Goal: Task Accomplishment & Management: Complete application form

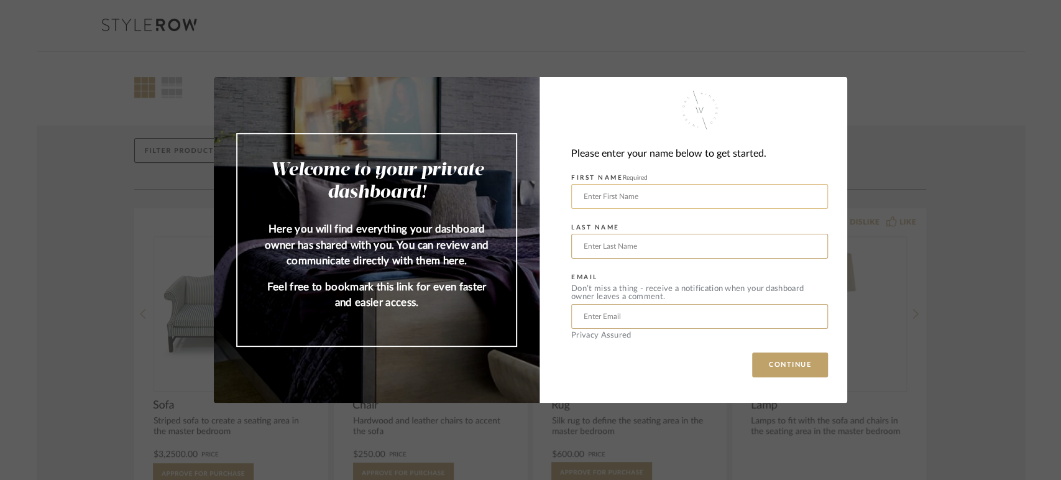
click at [622, 202] on input "text" at bounding box center [699, 196] width 257 height 25
type input "[PERSON_NAME]"
type input "[PERSON_NAME][EMAIL_ADDRESS][DOMAIN_NAME]"
click at [781, 364] on button "CONTINUE" at bounding box center [790, 364] width 76 height 25
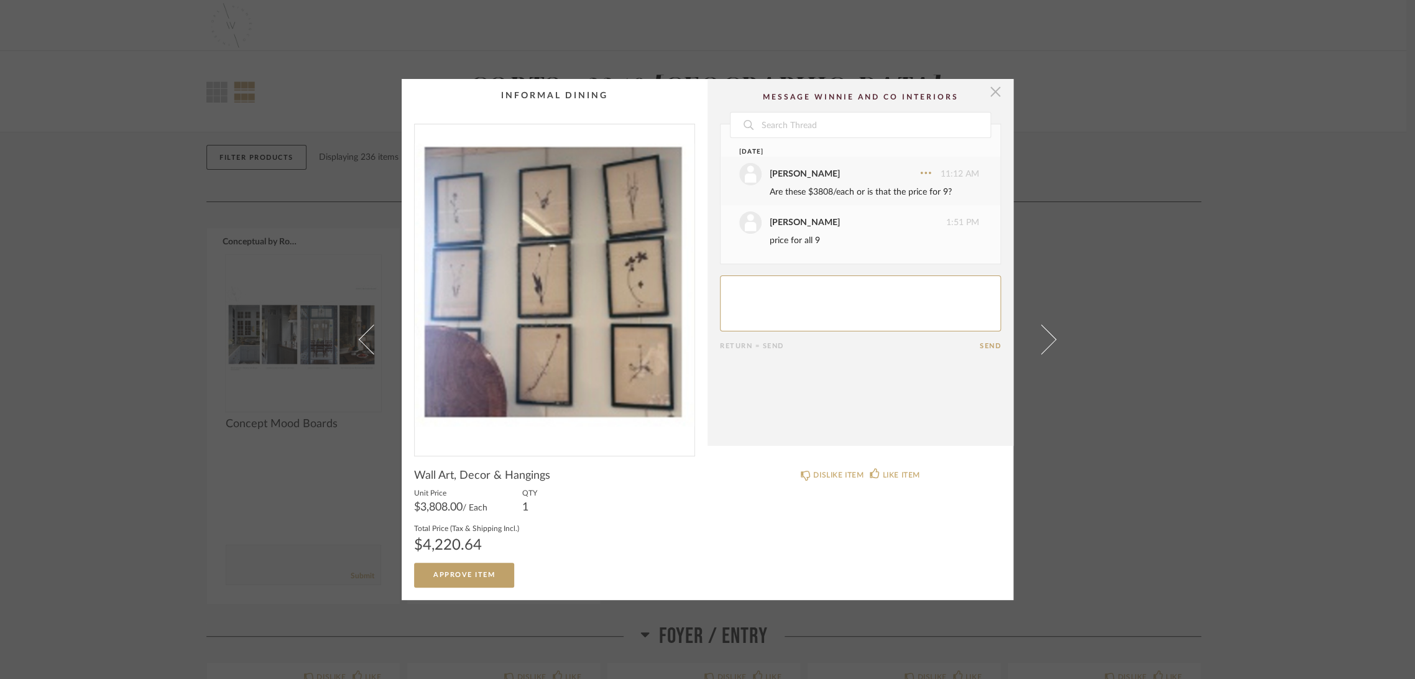
click at [993, 89] on span "button" at bounding box center [995, 91] width 25 height 25
